Goal: Check status

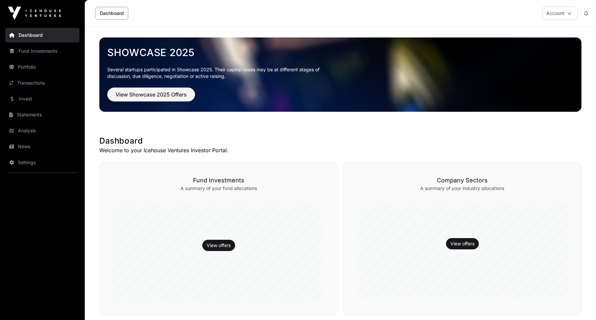
click at [35, 98] on link "Invest" at bounding box center [42, 98] width 74 height 15
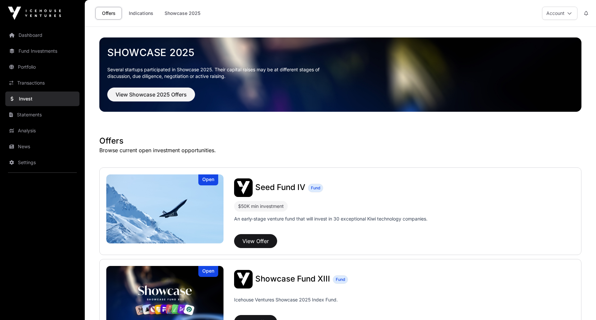
click at [131, 11] on link "Indications" at bounding box center [140, 13] width 33 height 13
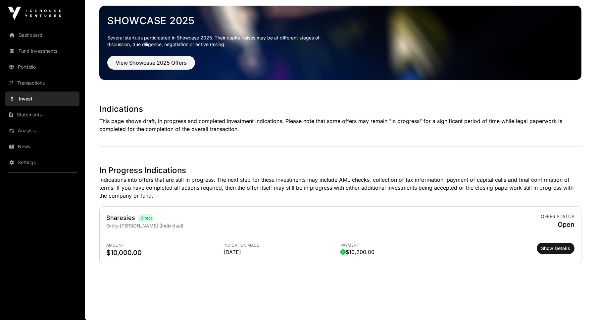
scroll to position [32, 0]
click at [557, 247] on span "Show Details" at bounding box center [555, 248] width 29 height 7
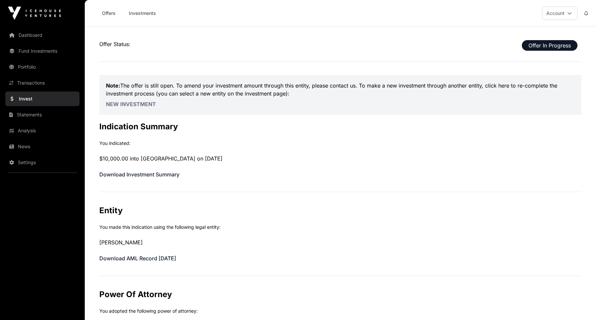
click at [114, 16] on link "Offers" at bounding box center [108, 13] width 26 height 13
